Goal: Navigation & Orientation: Find specific page/section

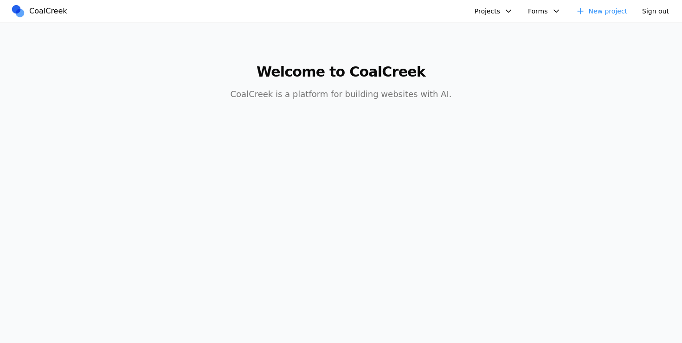
click at [492, 13] on button "Projects" at bounding box center [494, 11] width 50 height 15
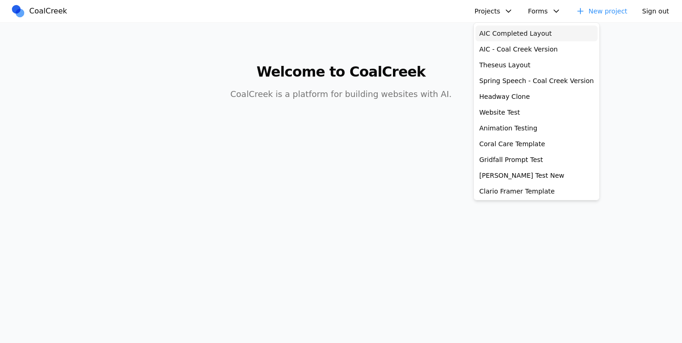
scroll to position [18, 0]
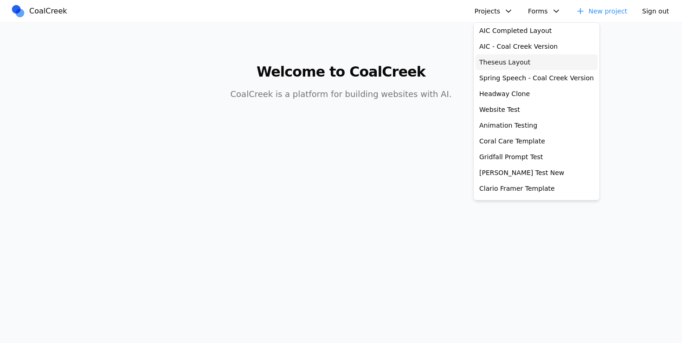
click at [494, 64] on link "Theseus Layout" at bounding box center [537, 62] width 122 height 16
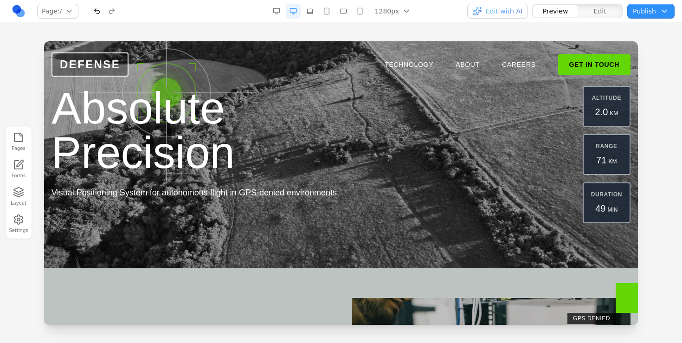
click at [19, 12] on link at bounding box center [18, 11] width 15 height 15
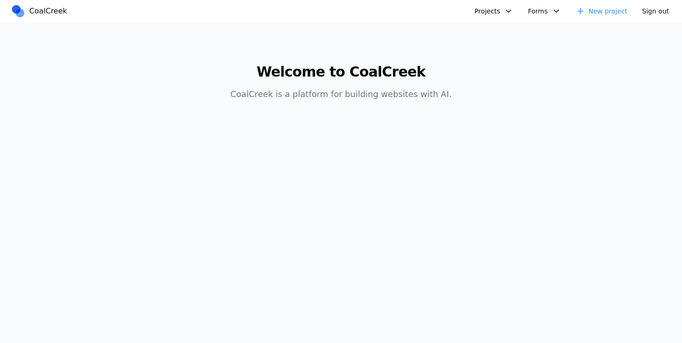
click at [496, 17] on button "Projects" at bounding box center [494, 11] width 50 height 15
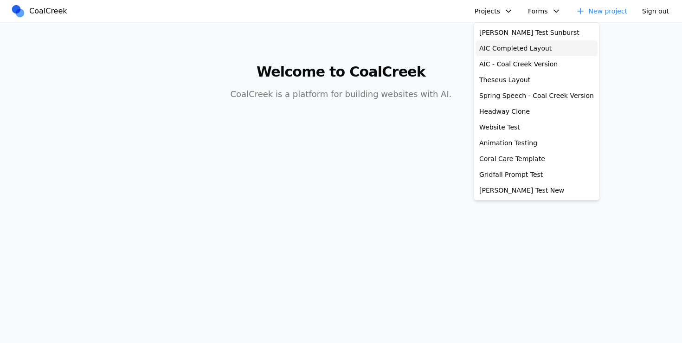
click at [536, 50] on link "AIC Completed Layout" at bounding box center [537, 48] width 122 height 16
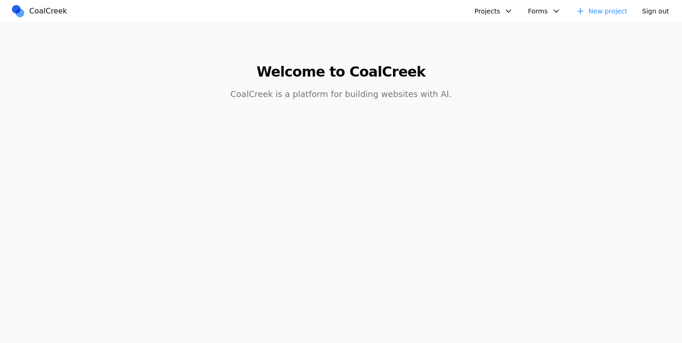
click at [12, 13] on link "CoalCreek" at bounding box center [41, 11] width 60 height 14
click at [500, 4] on button "Projects" at bounding box center [494, 11] width 50 height 15
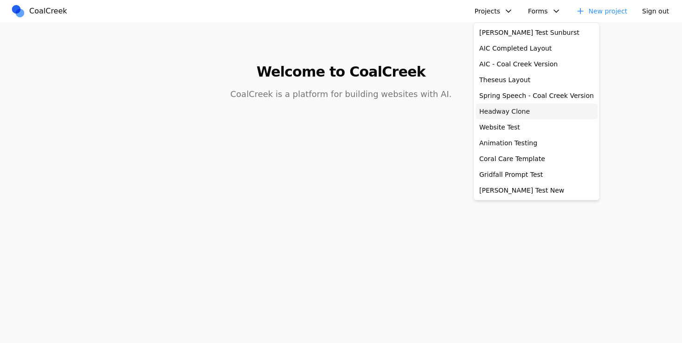
click at [507, 117] on link "Headway Clone" at bounding box center [537, 111] width 122 height 16
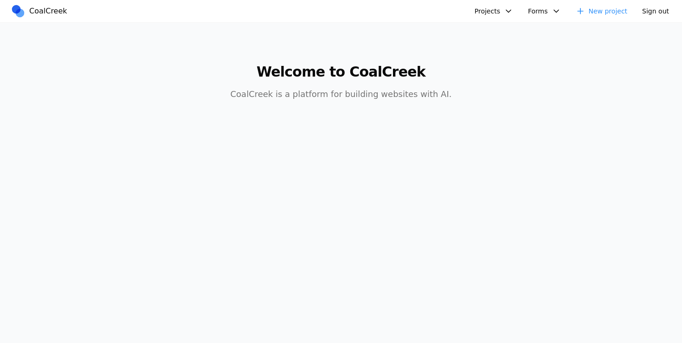
click at [488, 8] on button "Projects" at bounding box center [494, 11] width 50 height 15
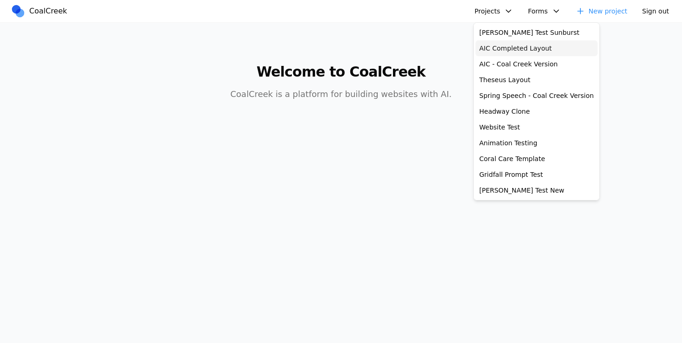
click at [512, 47] on link "AIC Completed Layout" at bounding box center [537, 48] width 122 height 16
click at [489, 111] on link "Headway Clone" at bounding box center [537, 111] width 122 height 16
